Goal: Task Accomplishment & Management: Use online tool/utility

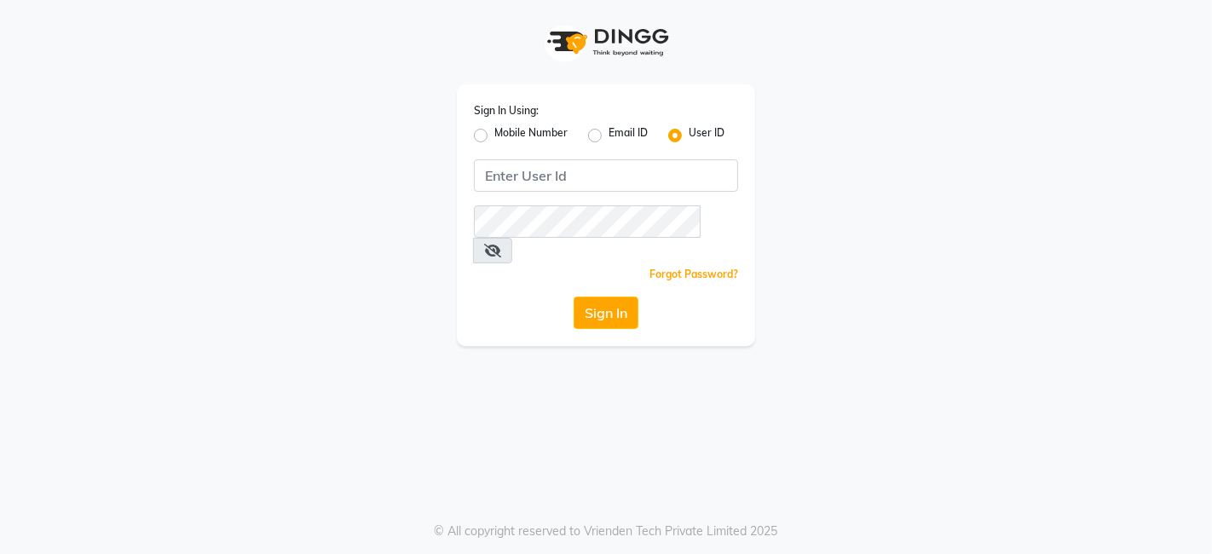
click at [553, 186] on input "Username" at bounding box center [606, 175] width 264 height 32
type input "kokaisalon"
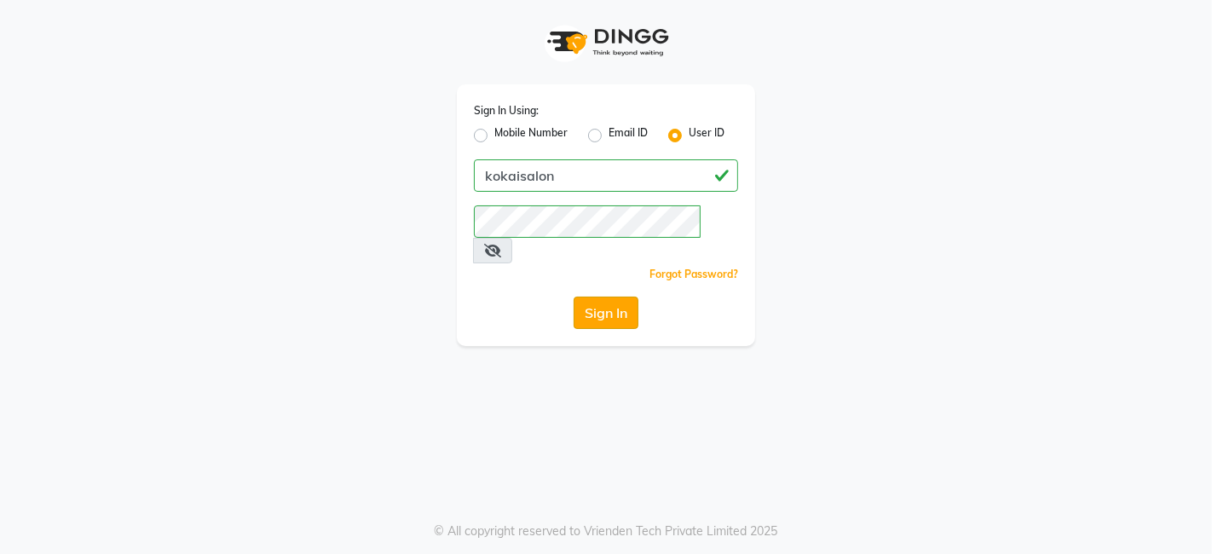
click at [597, 297] on button "Sign In" at bounding box center [606, 313] width 65 height 32
